Goal: Task Accomplishment & Management: Use online tool/utility

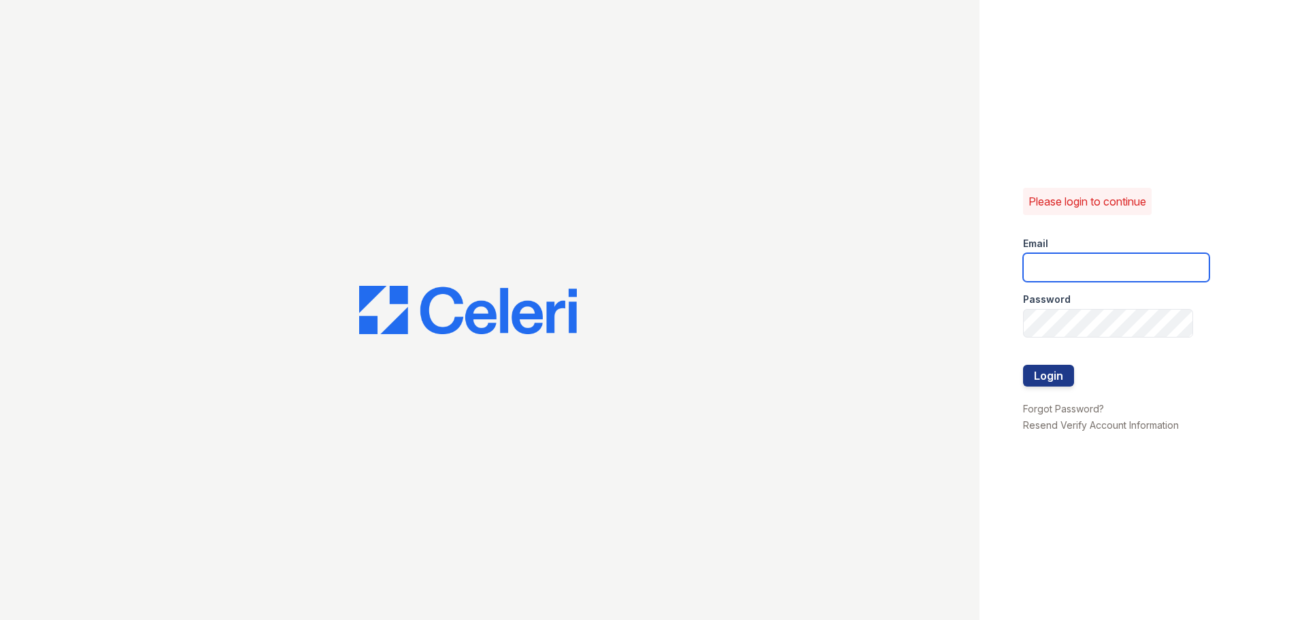
type input "ckeena@trinity-pm.com"
click at [1037, 387] on div at bounding box center [1116, 393] width 186 height 14
click at [1037, 382] on button "Login" at bounding box center [1048, 376] width 51 height 22
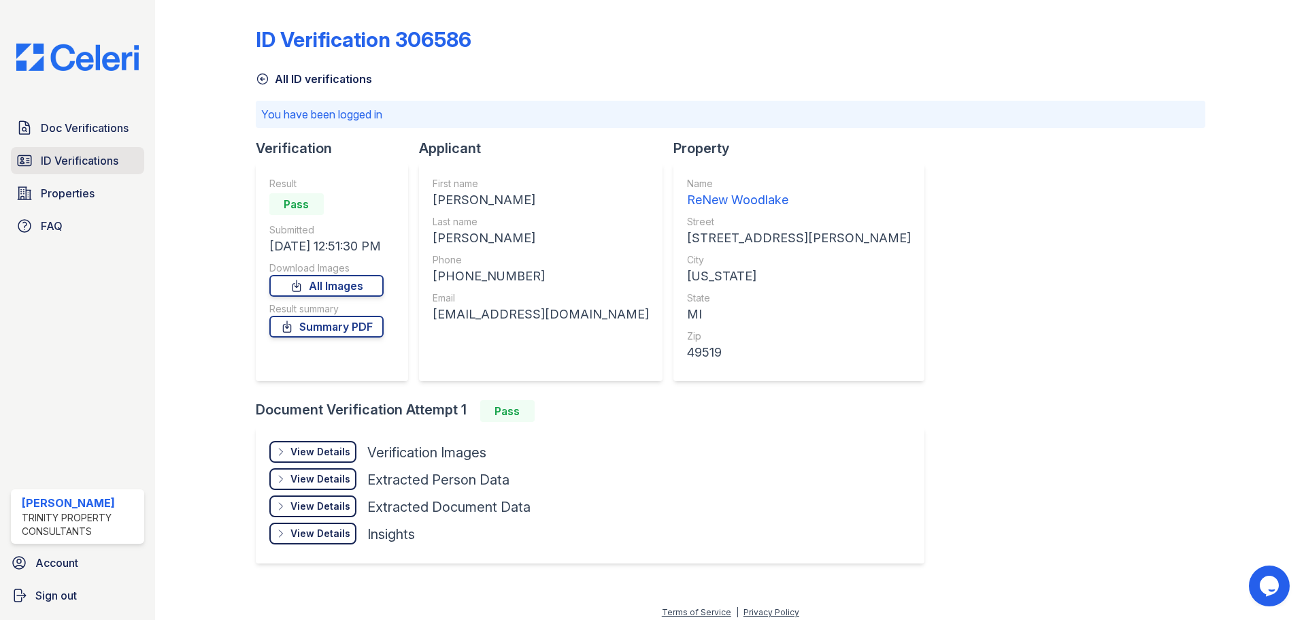
click at [94, 156] on span "ID Verifications" at bounding box center [80, 160] width 78 height 16
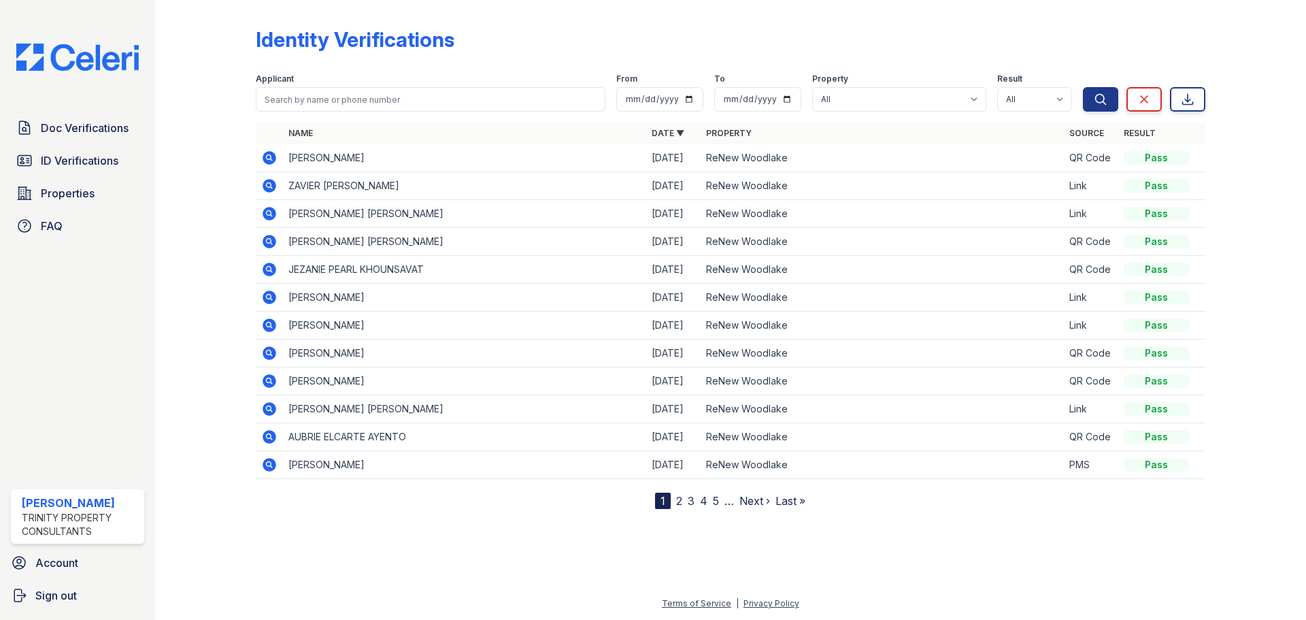
click at [88, 130] on span "Doc Verifications" at bounding box center [85, 128] width 88 height 16
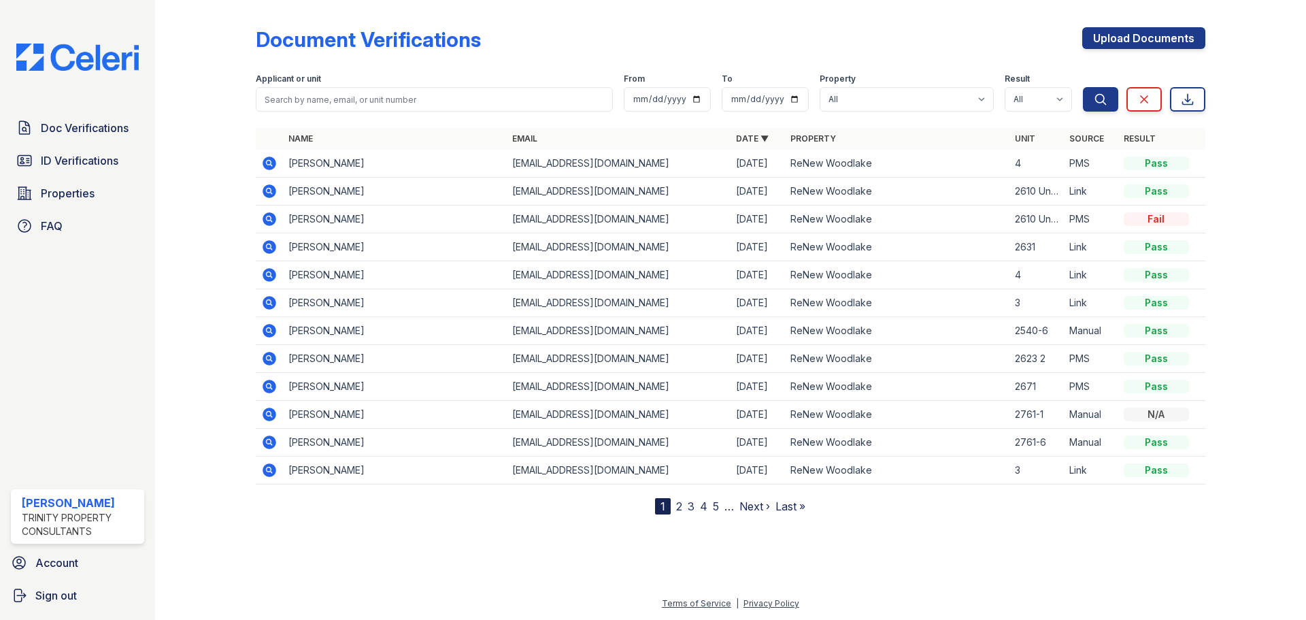
click at [57, 175] on div "Doc Verifications ID Verifications Properties FAQ" at bounding box center [77, 176] width 144 height 125
click at [61, 188] on span "Properties" at bounding box center [68, 193] width 54 height 16
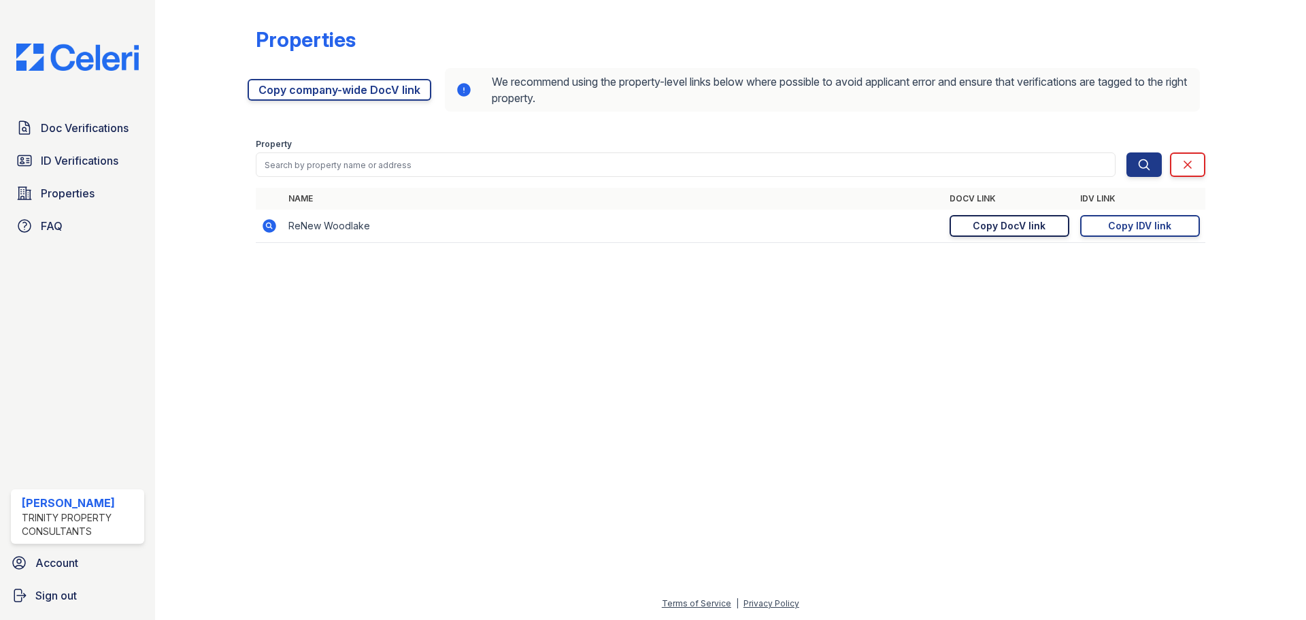
click at [1045, 230] on link "Copy DocV link Copy link" at bounding box center [1010, 226] width 120 height 22
